Goal: Task Accomplishment & Management: Complete application form

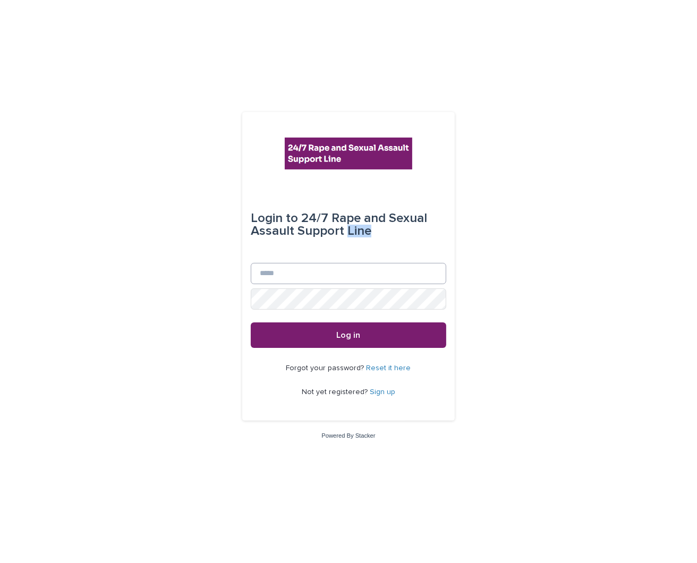
drag, startPoint x: 345, startPoint y: 258, endPoint x: 349, endPoint y: 263, distance: 6.1
click at [349, 263] on form "Login to 24/7 Rape and Sexual Assault Support Line Email Password Log in" at bounding box center [349, 267] width 196 height 162
click at [350, 267] on input "Email" at bounding box center [349, 273] width 196 height 21
type input "**********"
click at [251, 322] on button "Log in" at bounding box center [349, 335] width 196 height 26
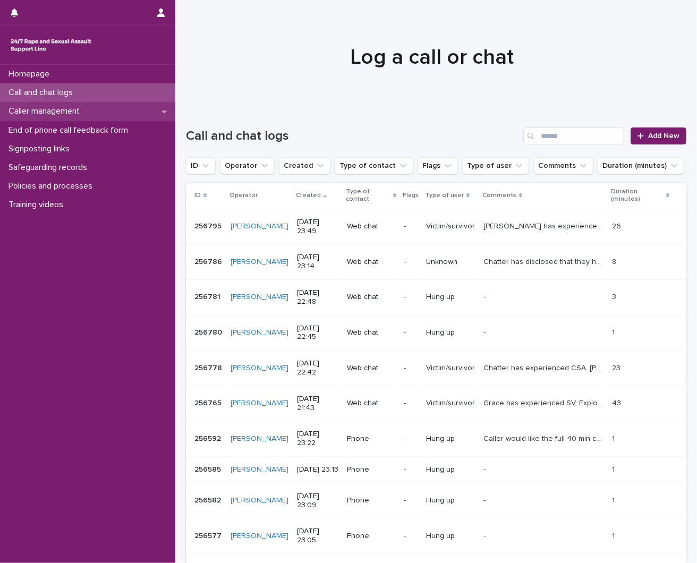
click at [56, 107] on p "Caller management" at bounding box center [46, 111] width 84 height 10
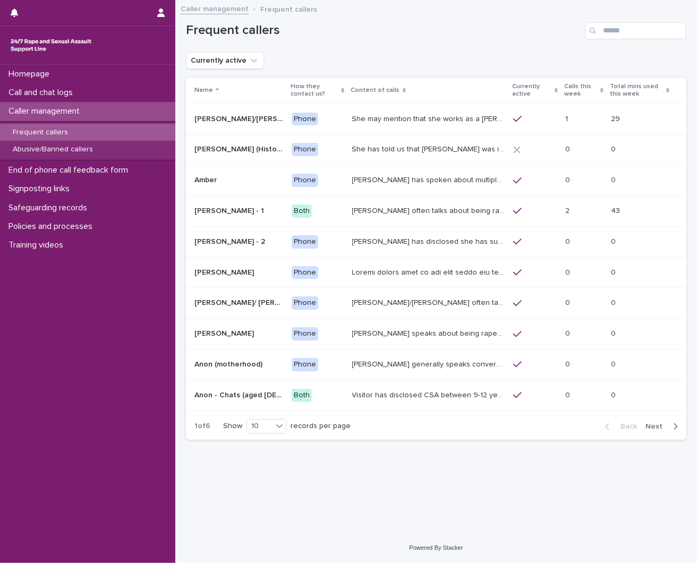
click at [60, 134] on p "Frequent callers" at bounding box center [40, 132] width 72 height 9
click at [113, 142] on div "Abusive/Banned callers" at bounding box center [87, 150] width 175 height 18
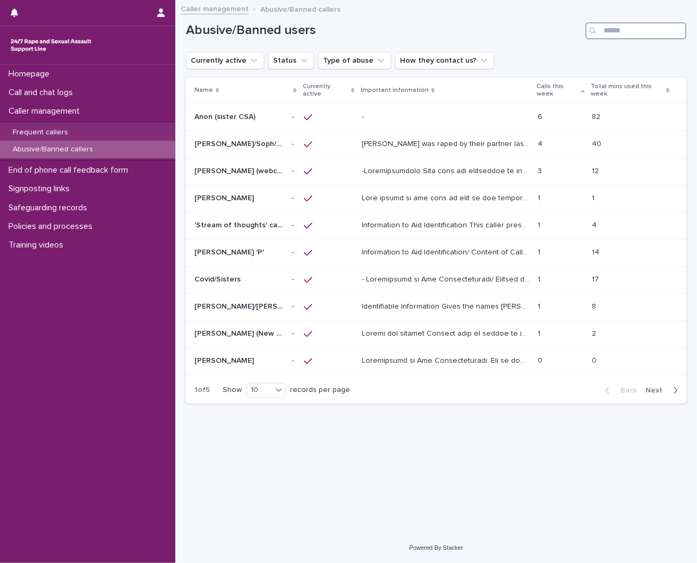
click at [613, 32] on input "Search" at bounding box center [635, 30] width 101 height 17
type input "*"
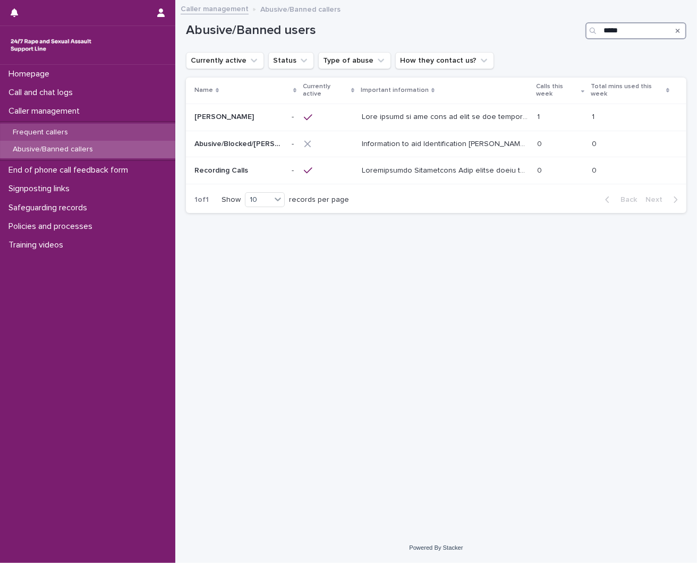
type input "*****"
click at [70, 133] on p "Frequent callers" at bounding box center [40, 132] width 72 height 9
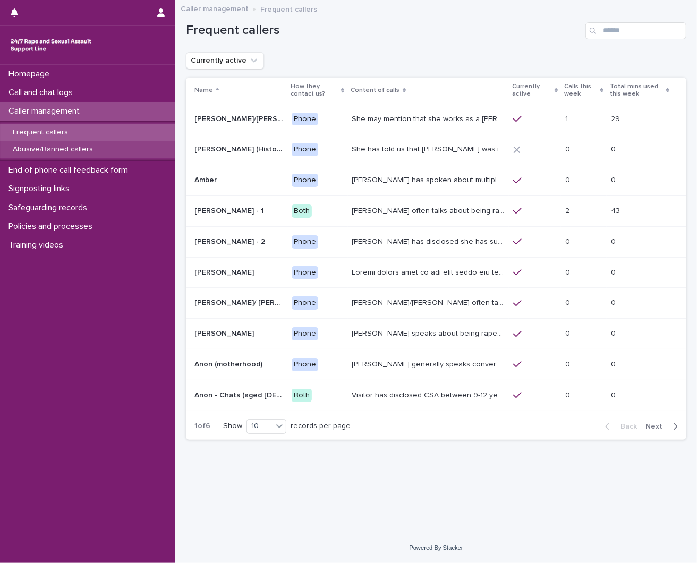
click at [66, 143] on div "Abusive/Banned callers" at bounding box center [87, 150] width 175 height 18
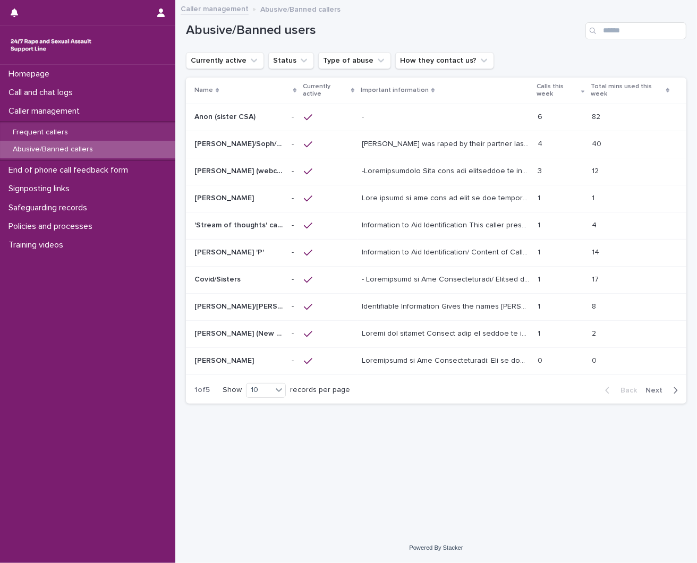
click at [12, 151] on p "Abusive/Banned callers" at bounding box center [52, 149] width 97 height 9
click at [69, 149] on p "Abusive/Banned callers" at bounding box center [52, 149] width 97 height 9
click at [44, 155] on div "Abusive/Banned callers" at bounding box center [87, 150] width 175 height 18
click at [46, 153] on p "Abusive/Banned callers" at bounding box center [52, 149] width 97 height 9
click at [380, 190] on div at bounding box center [445, 199] width 167 height 18
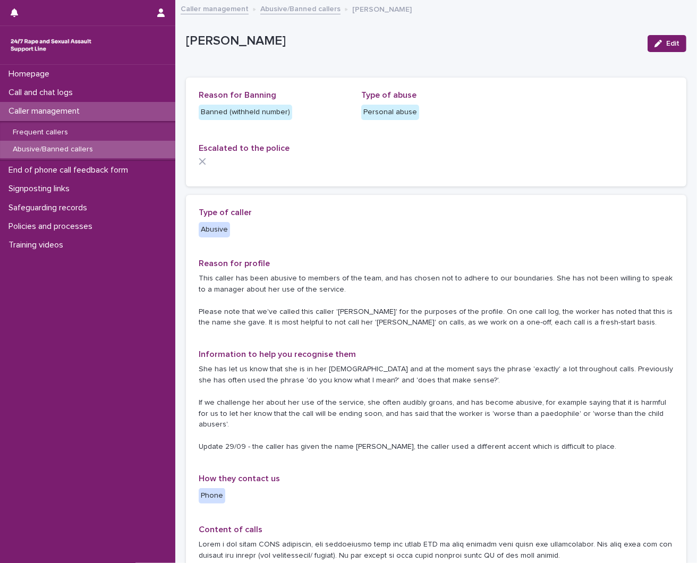
click at [80, 154] on p "Abusive/Banned callers" at bounding box center [52, 149] width 97 height 9
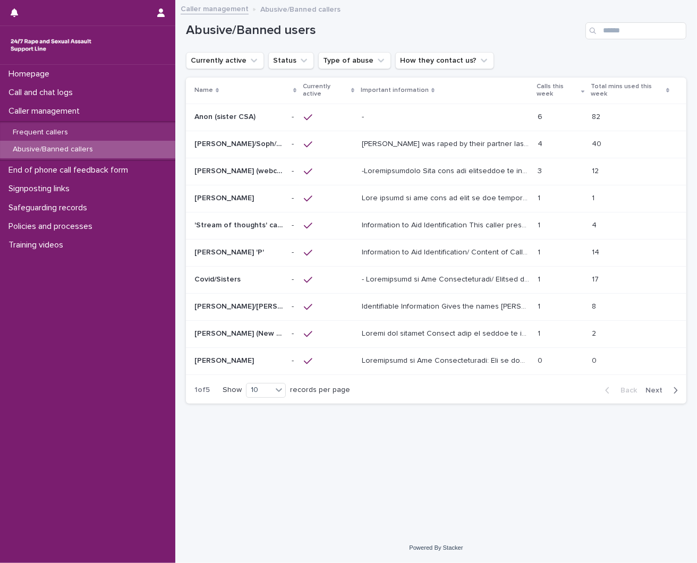
click at [328, 170] on div at bounding box center [326, 172] width 44 height 10
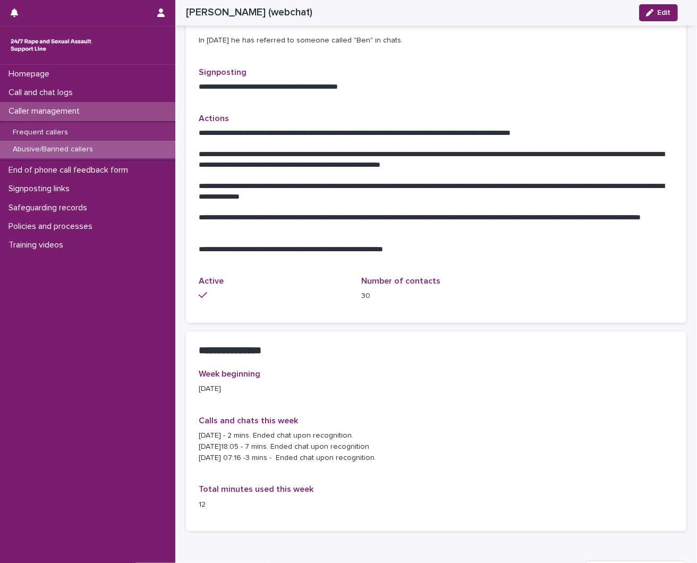
scroll to position [817, 0]
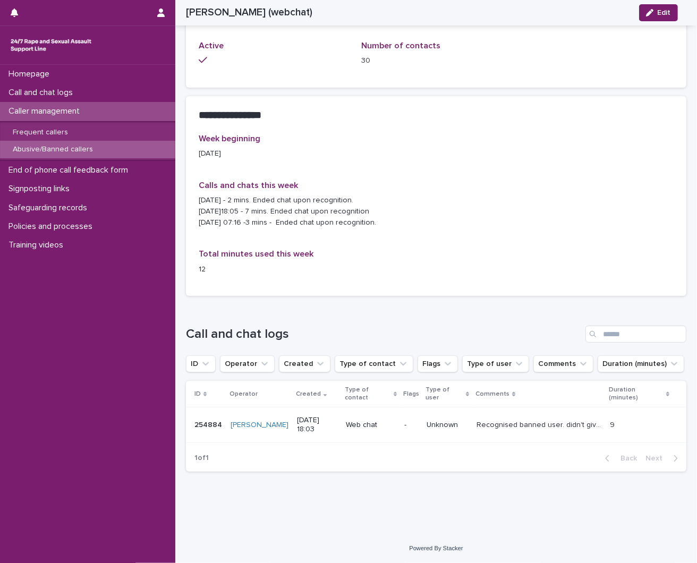
click at [72, 147] on p "Abusive/Banned callers" at bounding box center [52, 149] width 97 height 9
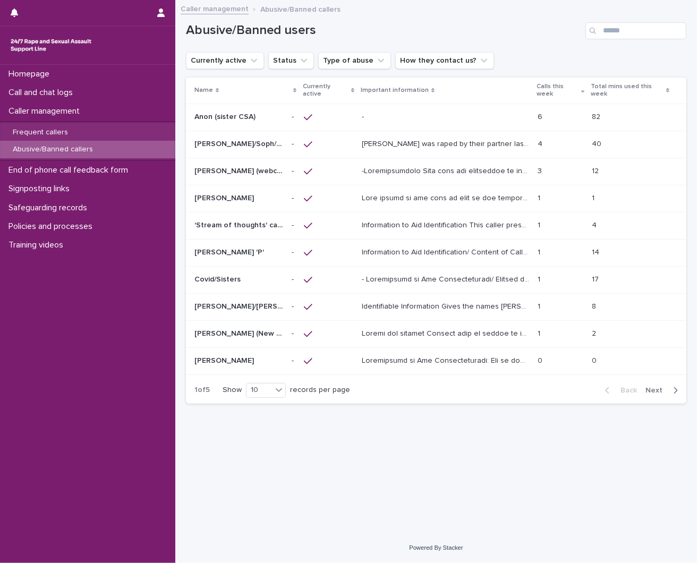
drag, startPoint x: 34, startPoint y: 96, endPoint x: 689, endPoint y: 207, distance: 664.5
click at [34, 96] on p "Call and chat logs" at bounding box center [42, 93] width 77 height 10
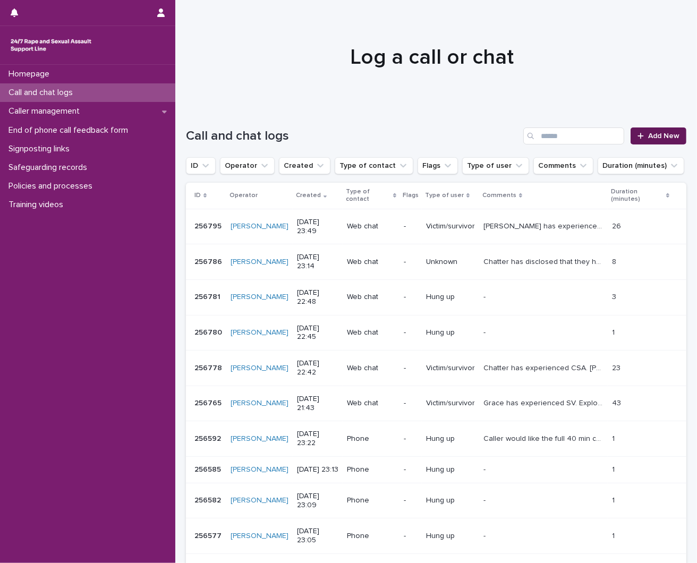
click at [650, 139] on span "Add New" at bounding box center [663, 135] width 31 height 7
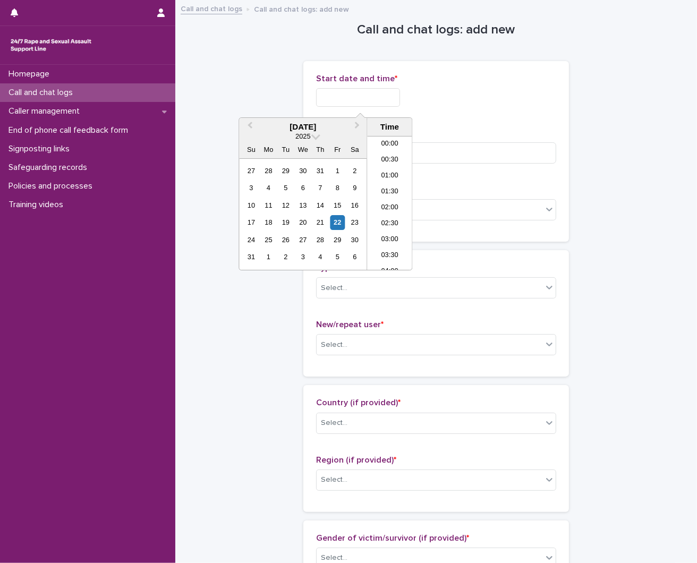
drag, startPoint x: 383, startPoint y: 98, endPoint x: 143, endPoint y: 61, distance: 242.5
click at [383, 98] on input "text" at bounding box center [358, 97] width 84 height 19
click at [369, 78] on span "Start date and time *" at bounding box center [356, 78] width 81 height 9
click at [390, 94] on input "text" at bounding box center [358, 97] width 84 height 19
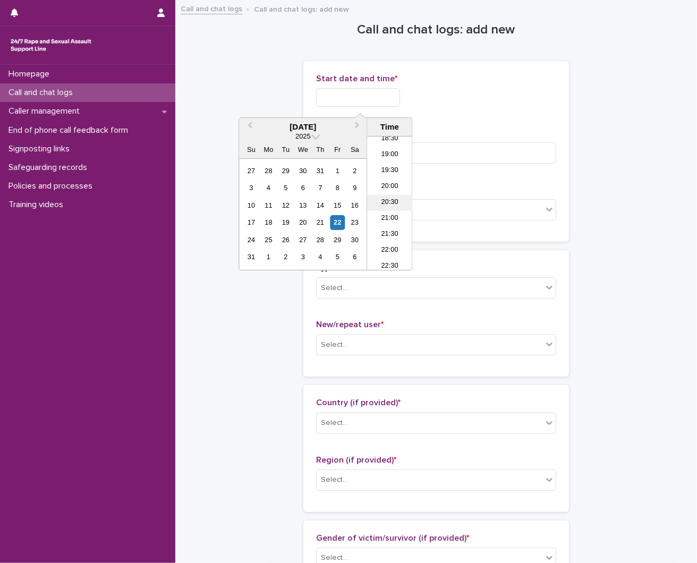
click at [385, 197] on li "20:30" at bounding box center [389, 203] width 45 height 16
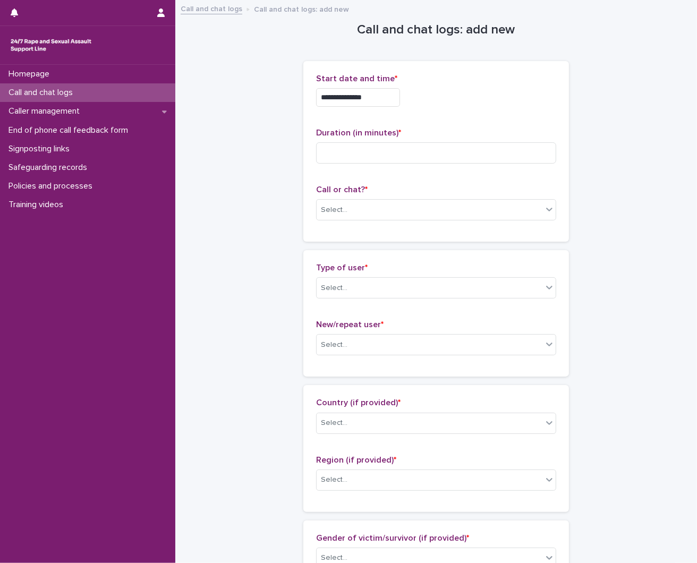
click at [400, 94] on input "**********" at bounding box center [358, 97] width 84 height 19
click at [381, 99] on input "**********" at bounding box center [358, 97] width 84 height 19
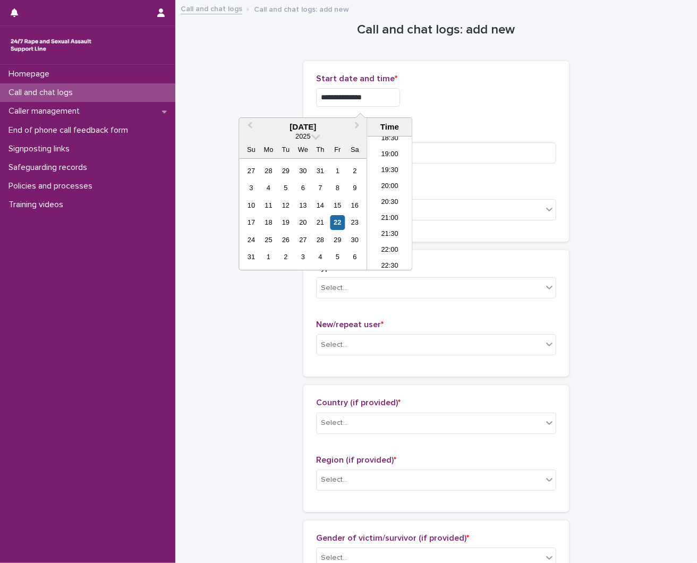
type input "**********"
click at [493, 117] on div "**********" at bounding box center [436, 151] width 240 height 155
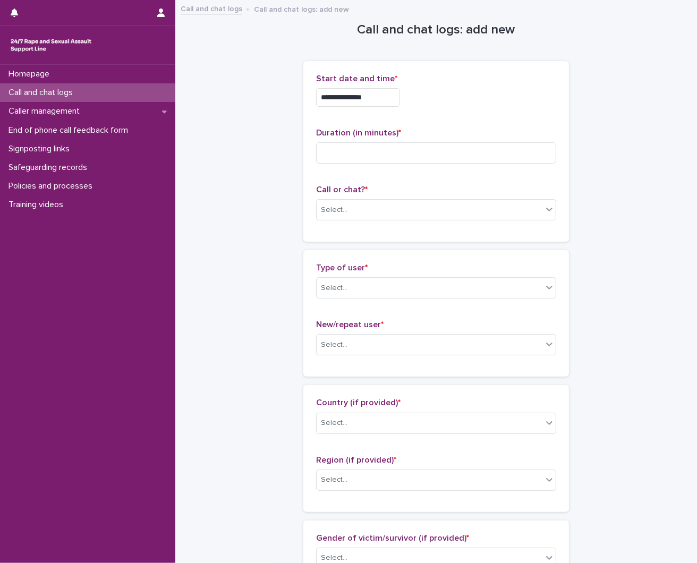
click at [407, 166] on div "Duration (in minutes) *" at bounding box center [436, 150] width 240 height 44
click at [372, 152] on input at bounding box center [436, 152] width 240 height 21
click at [438, 144] on input at bounding box center [436, 152] width 240 height 21
type input "*"
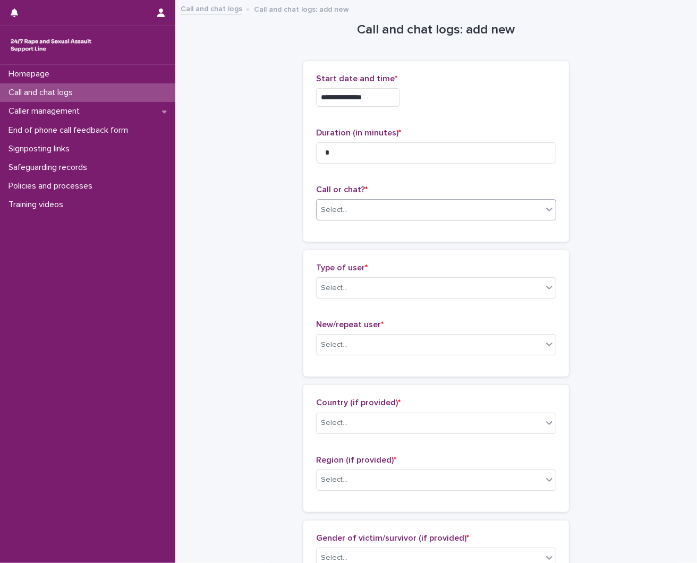
click at [350, 202] on div "Select..." at bounding box center [430, 210] width 226 height 18
click at [352, 232] on div "Phone" at bounding box center [431, 230] width 239 height 19
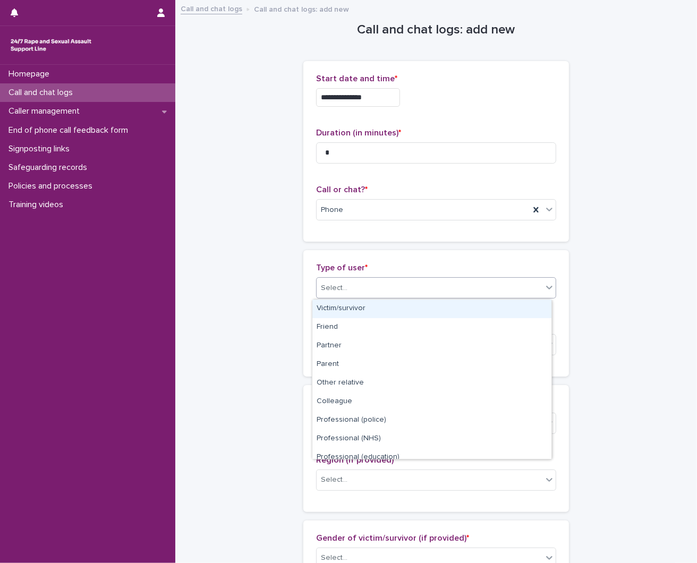
click at [339, 290] on div "Select..." at bounding box center [334, 288] width 27 height 11
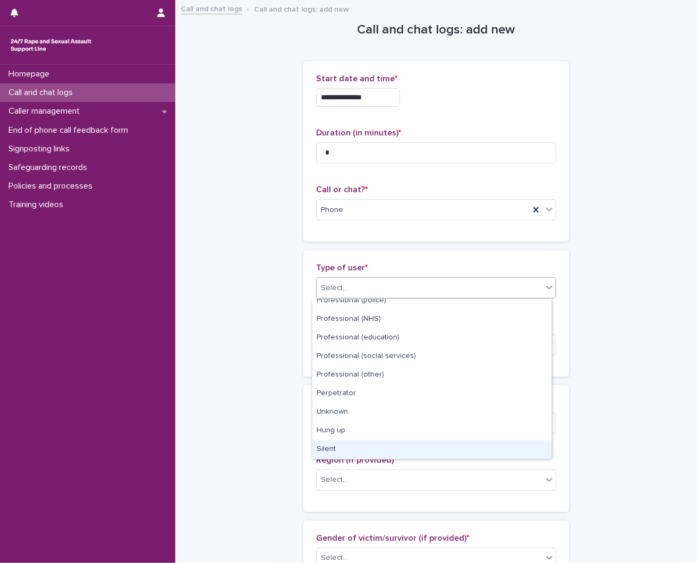
click at [335, 457] on div "Silent" at bounding box center [431, 449] width 239 height 19
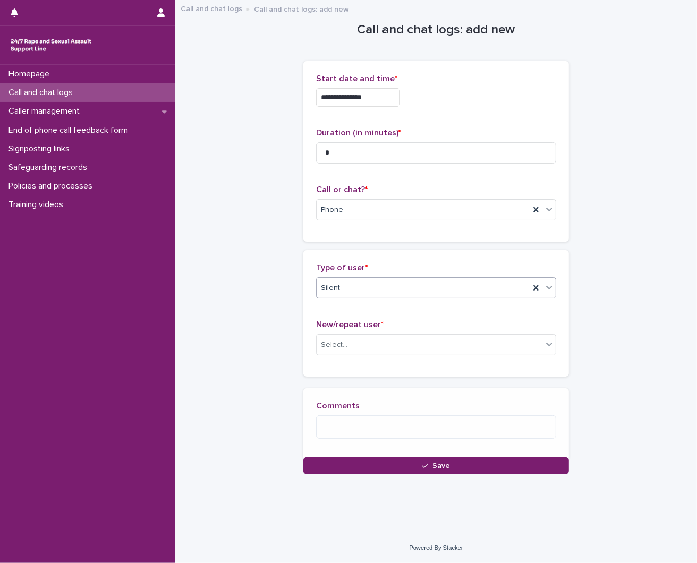
click at [367, 356] on div "New/repeat user * Select..." at bounding box center [436, 342] width 240 height 44
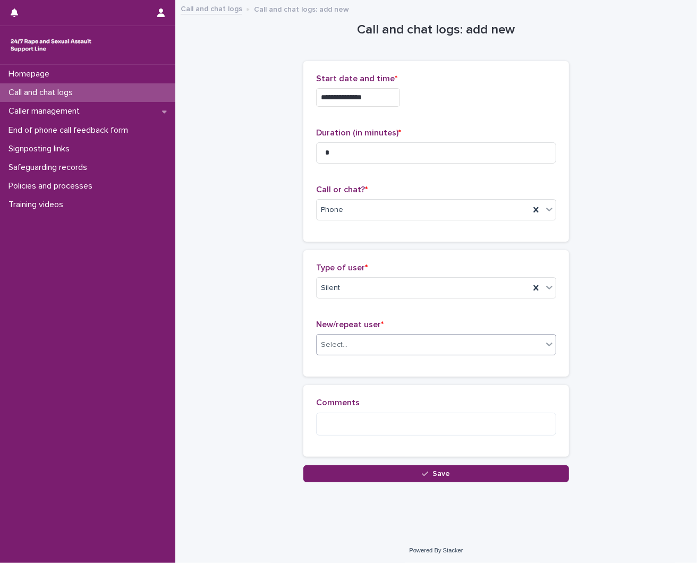
click at [364, 342] on div "Select..." at bounding box center [430, 345] width 226 height 18
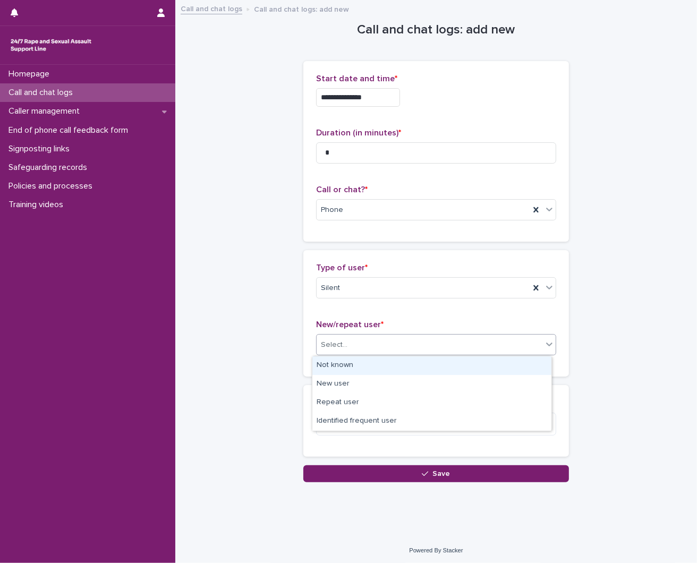
click at [329, 364] on div "Not known" at bounding box center [431, 365] width 239 height 19
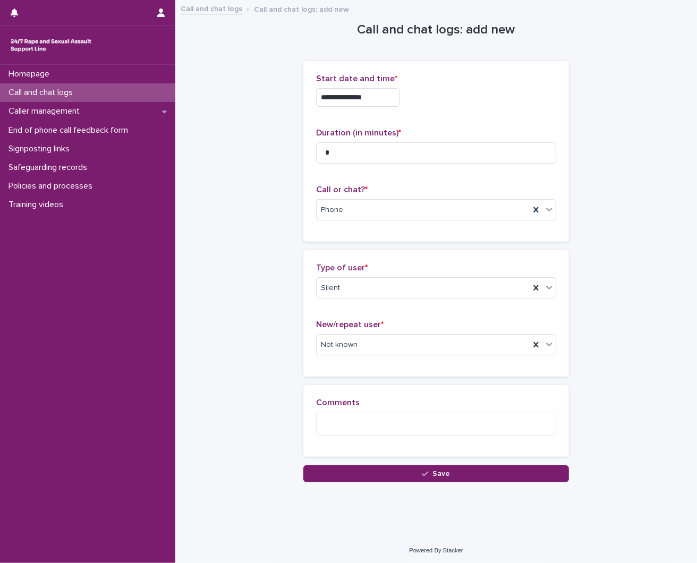
click at [369, 463] on div "Loading... Saving… Comments" at bounding box center [436, 425] width 266 height 80
drag, startPoint x: 371, startPoint y: 472, endPoint x: 400, endPoint y: 487, distance: 33.0
click at [377, 485] on div "**********" at bounding box center [436, 255] width 511 height 508
click at [396, 470] on button "Save" at bounding box center [436, 473] width 266 height 17
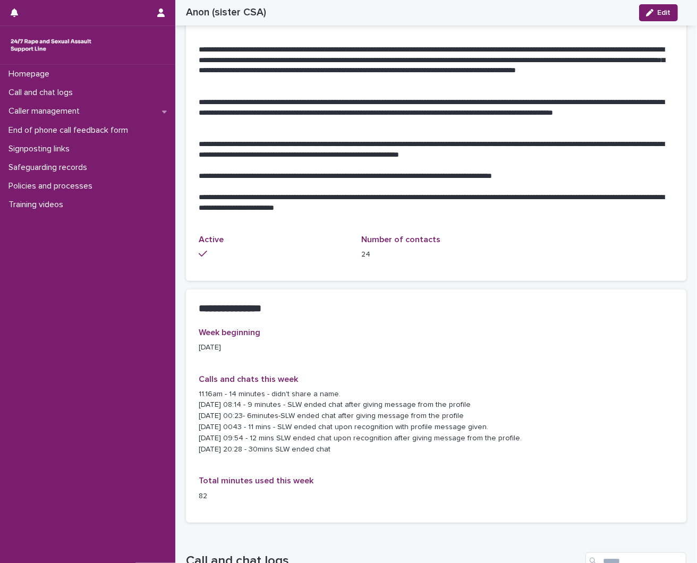
scroll to position [590, 0]
